Goal: Information Seeking & Learning: Check status

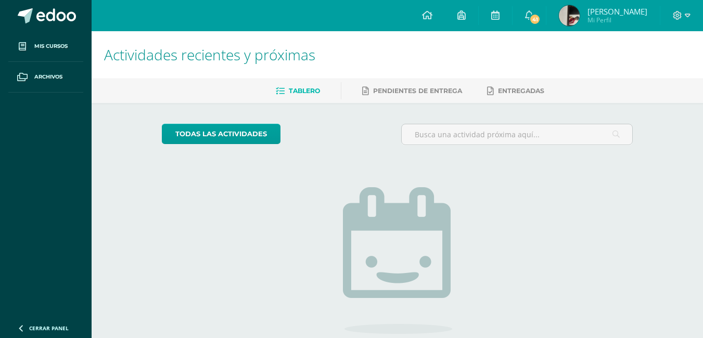
click at [580, 17] on img at bounding box center [569, 15] width 21 height 21
click at [683, 16] on span at bounding box center [682, 15] width 18 height 11
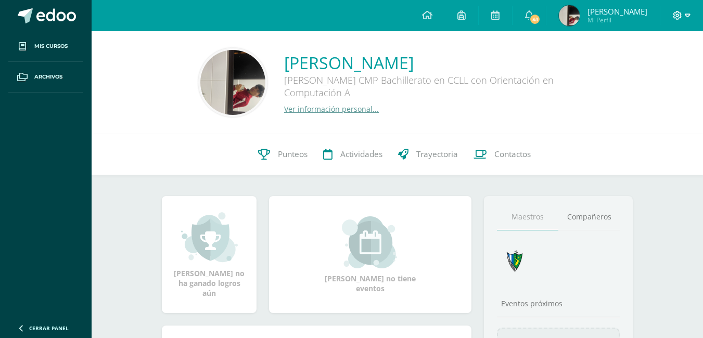
click at [673, 20] on span at bounding box center [682, 15] width 18 height 11
click at [645, 50] on span "Configuración" at bounding box center [655, 55] width 48 height 10
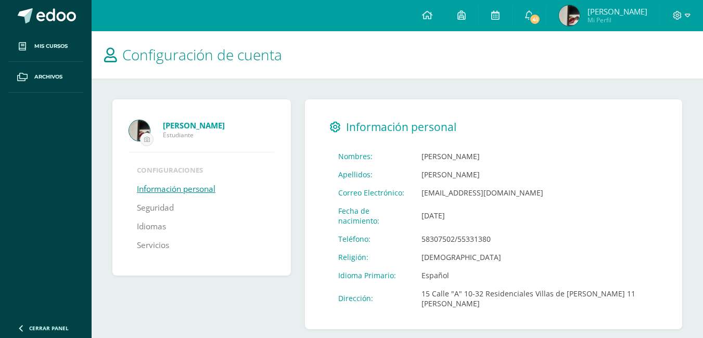
scroll to position [12, 0]
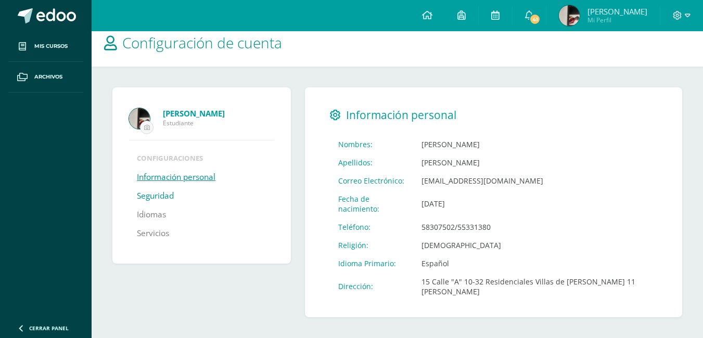
click at [159, 193] on link "Seguridad" at bounding box center [155, 196] width 37 height 19
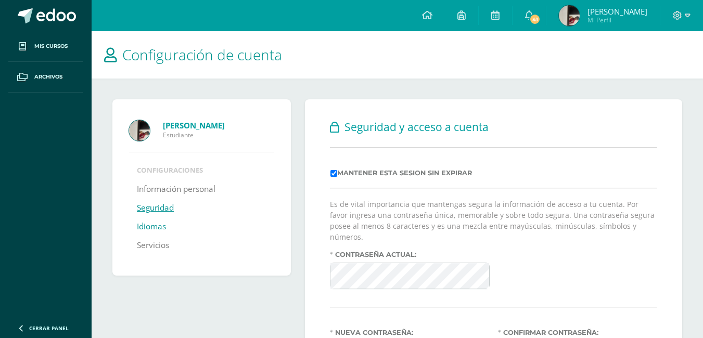
click at [146, 225] on link "Idiomas" at bounding box center [151, 227] width 29 height 19
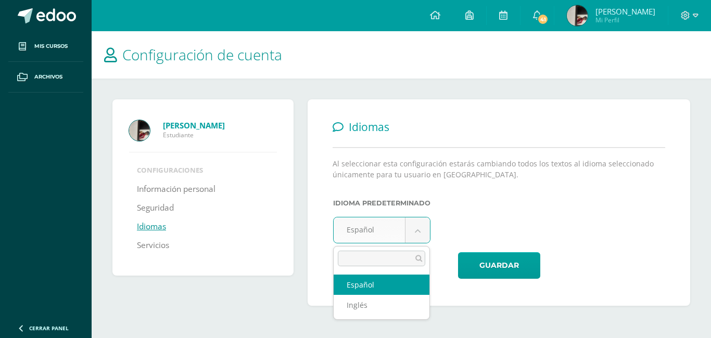
click at [425, 231] on body "Mis cursos Archivos Cerrar panel Biología II Quinto Bachillerato CMP Bachillera…" at bounding box center [355, 163] width 711 height 327
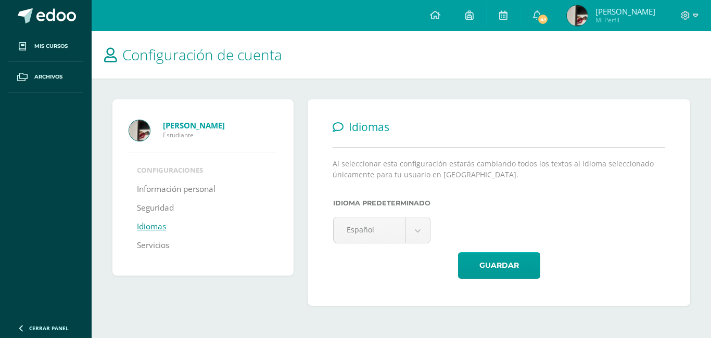
click at [478, 201] on body "Mis cursos Archivos Cerrar panel Biología II Quinto Bachillerato CMP Bachillera…" at bounding box center [355, 163] width 711 height 327
click at [155, 238] on link "Servicios" at bounding box center [153, 245] width 32 height 19
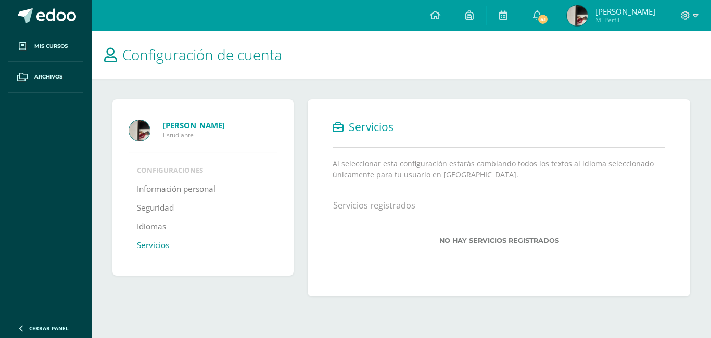
click at [156, 243] on link "Servicios" at bounding box center [153, 245] width 32 height 19
click at [176, 171] on li "Configuraciones" at bounding box center [203, 170] width 132 height 9
click at [143, 186] on link "Información personal" at bounding box center [176, 189] width 79 height 19
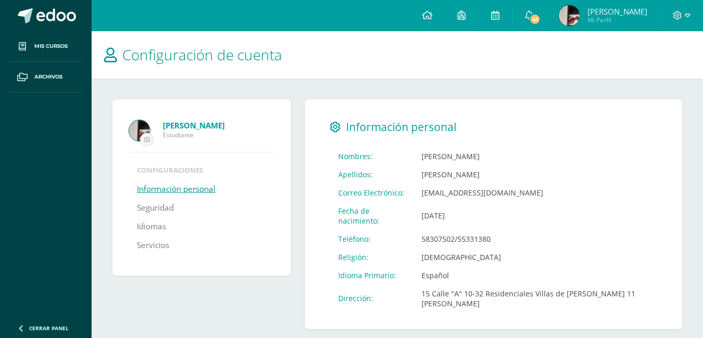
click at [616, 10] on span "[PERSON_NAME]" at bounding box center [618, 11] width 60 height 10
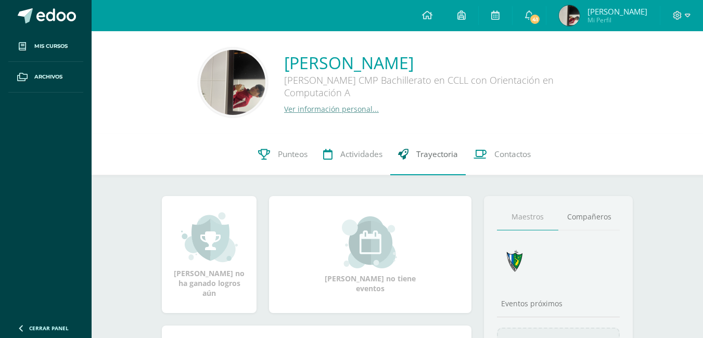
click at [418, 161] on link "Trayectoria" at bounding box center [427, 155] width 75 height 42
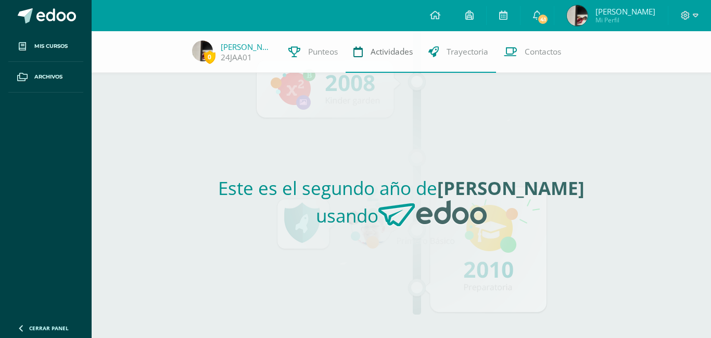
click at [371, 50] on span "Actividades" at bounding box center [392, 51] width 42 height 11
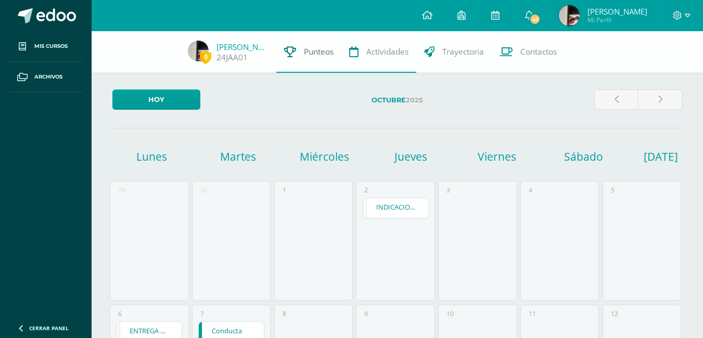
click at [315, 46] on span "Punteos" at bounding box center [319, 51] width 30 height 11
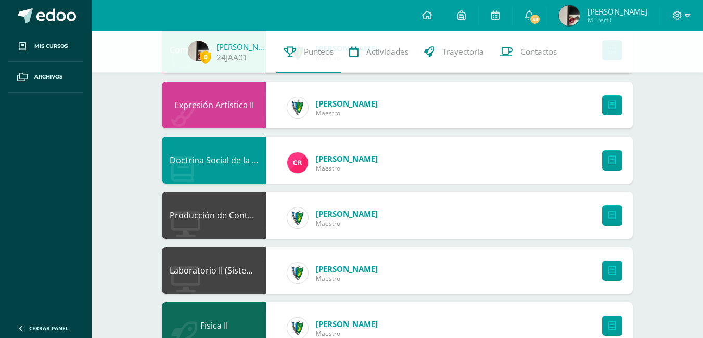
scroll to position [136, 0]
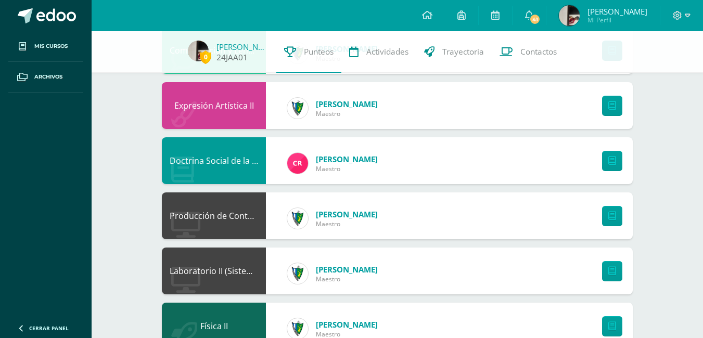
click at [199, 41] on img at bounding box center [198, 51] width 21 height 21
click at [239, 41] on span "José Argueta 24JAA01" at bounding box center [243, 52] width 52 height 22
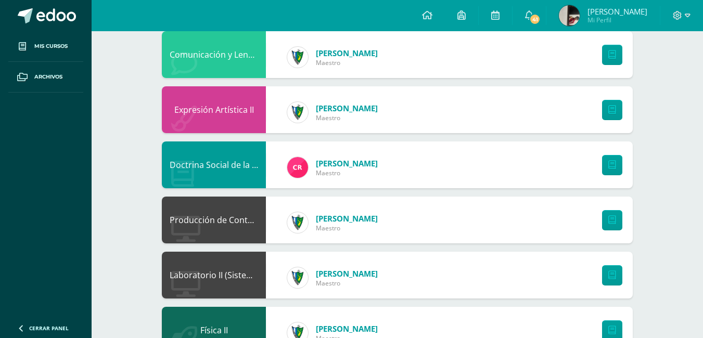
scroll to position [0, 0]
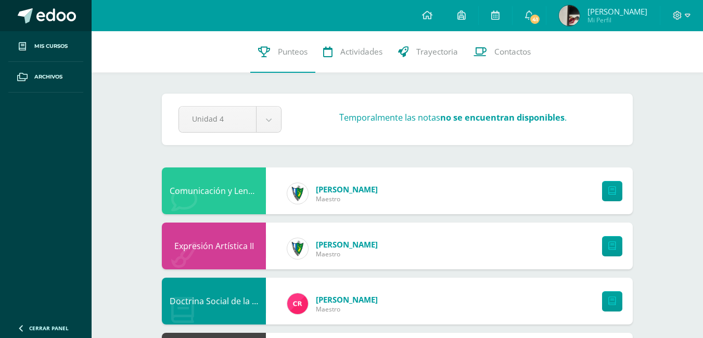
click at [52, 17] on span at bounding box center [56, 16] width 40 height 16
click at [546, 12] on link "41" at bounding box center [529, 15] width 33 height 31
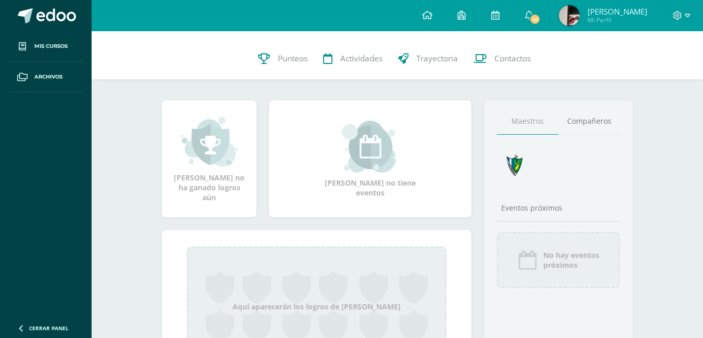
scroll to position [96, 0]
click at [594, 119] on link "Compañeros" at bounding box center [589, 121] width 61 height 27
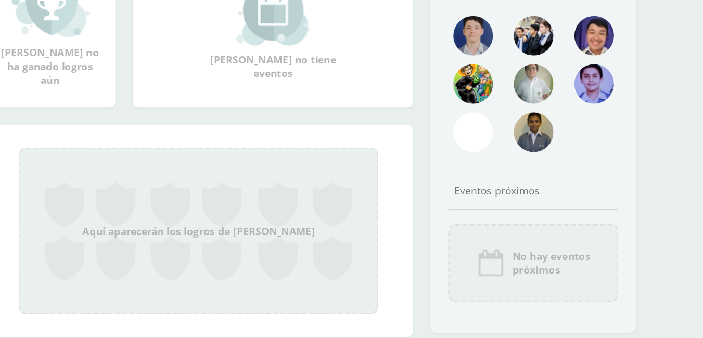
scroll to position [137, 0]
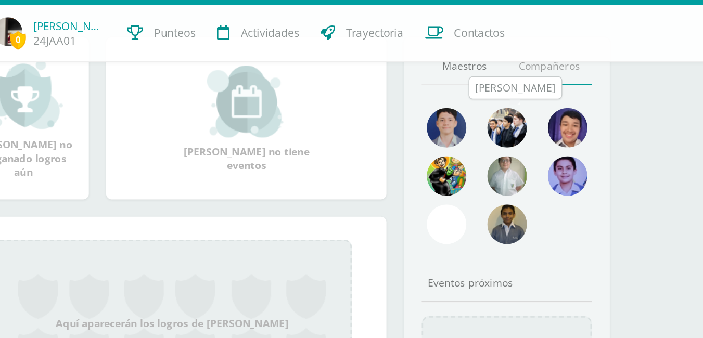
click at [564, 117] on img at bounding box center [558, 120] width 29 height 29
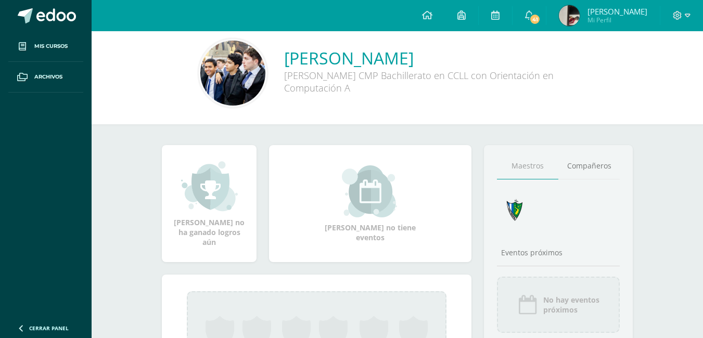
scroll to position [9, 0]
click at [581, 163] on link "Compañeros" at bounding box center [589, 167] width 61 height 27
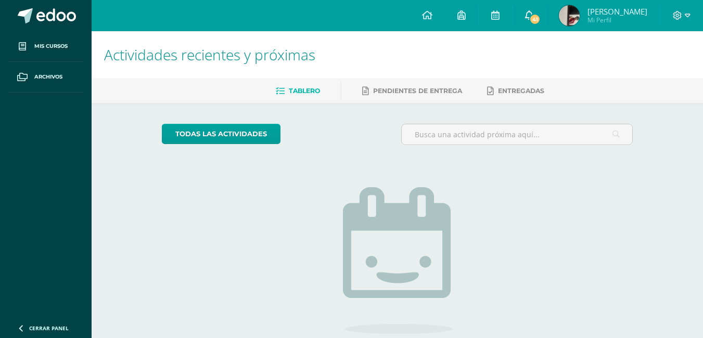
click at [546, 17] on link "41" at bounding box center [529, 15] width 33 height 31
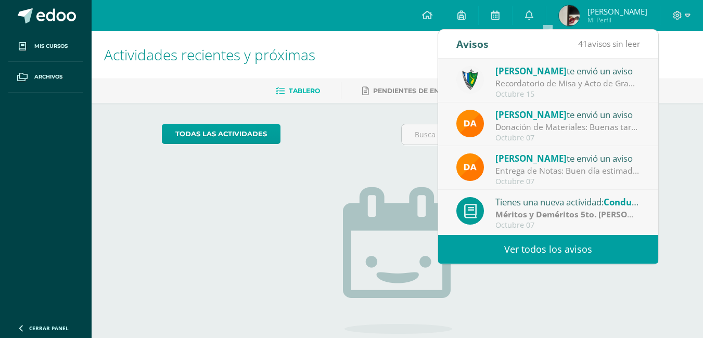
click at [486, 91] on div "Jose Pinto te envió un aviso Recordatorio de Misa y Acto de Graduación: Estimad…" at bounding box center [548, 81] width 184 height 34
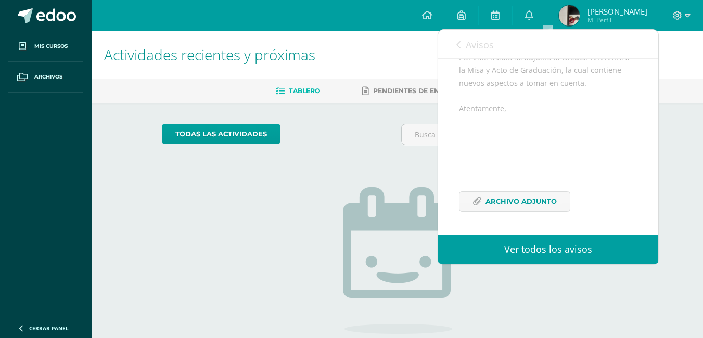
scroll to position [174, 0]
click at [515, 198] on span "Archivo Adjunto" at bounding box center [521, 201] width 71 height 19
click at [473, 43] on span "Avisos" at bounding box center [480, 45] width 28 height 12
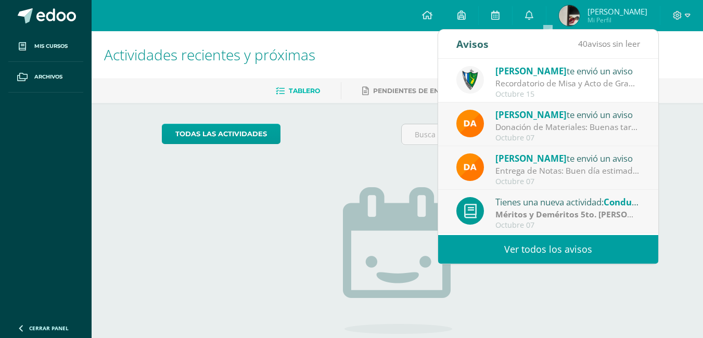
click at [529, 255] on link "Ver todos los avisos" at bounding box center [548, 249] width 220 height 29
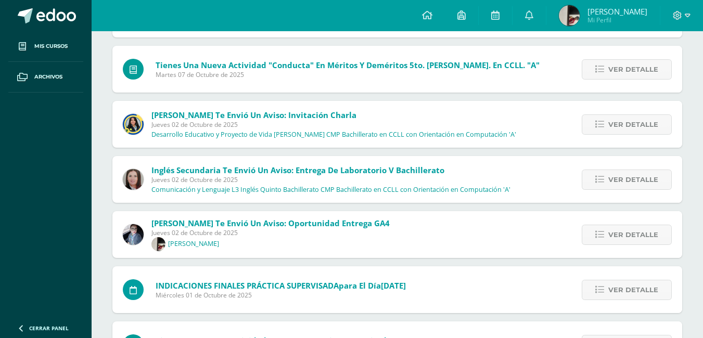
scroll to position [226, 0]
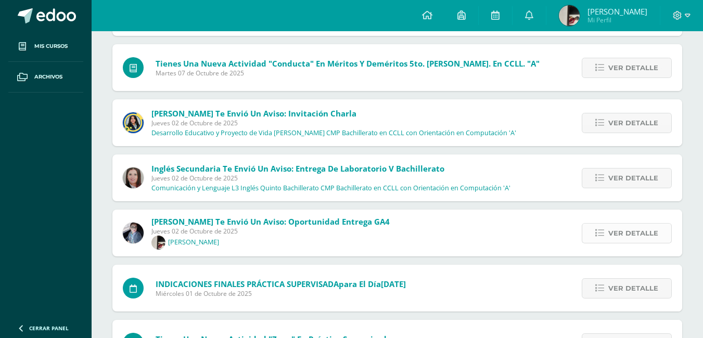
click at [591, 237] on link "Ver detalle" at bounding box center [627, 233] width 90 height 20
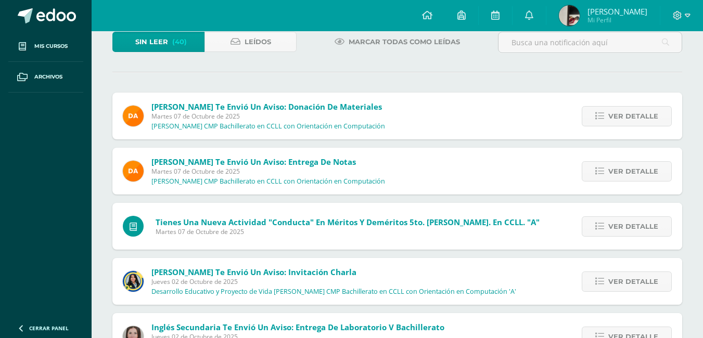
scroll to position [67, 0]
click at [245, 33] on span "Leídos" at bounding box center [258, 42] width 27 height 19
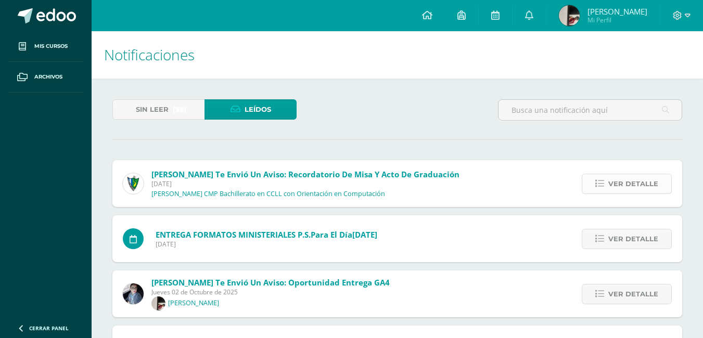
drag, startPoint x: 648, startPoint y: 196, endPoint x: 631, endPoint y: 177, distance: 25.4
click at [631, 177] on div "Ver detalle" at bounding box center [624, 183] width 116 height 47
click at [631, 177] on span "Ver detalle" at bounding box center [633, 183] width 50 height 19
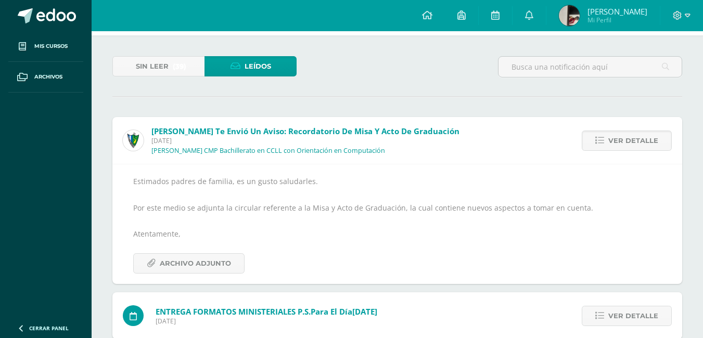
scroll to position [44, 0]
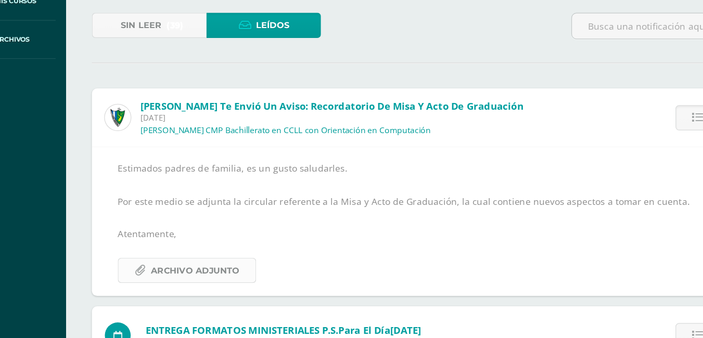
click at [197, 266] on span "Archivo Adjunto" at bounding box center [195, 262] width 71 height 19
